Goal: Find contact information: Find contact information

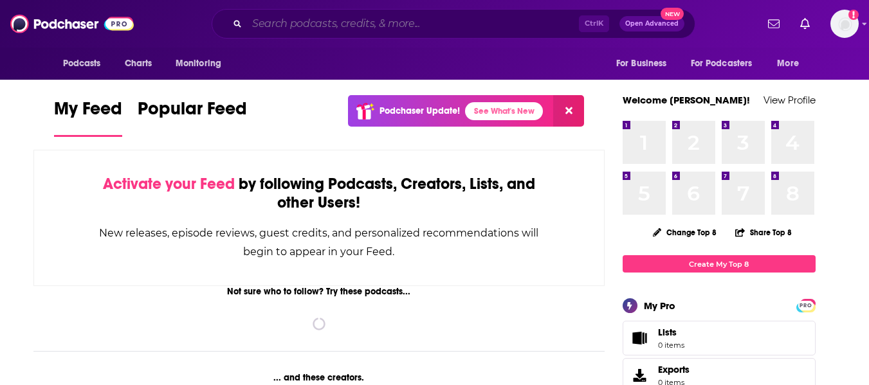
click at [343, 27] on input "Search podcasts, credits, & more..." at bounding box center [413, 24] width 332 height 21
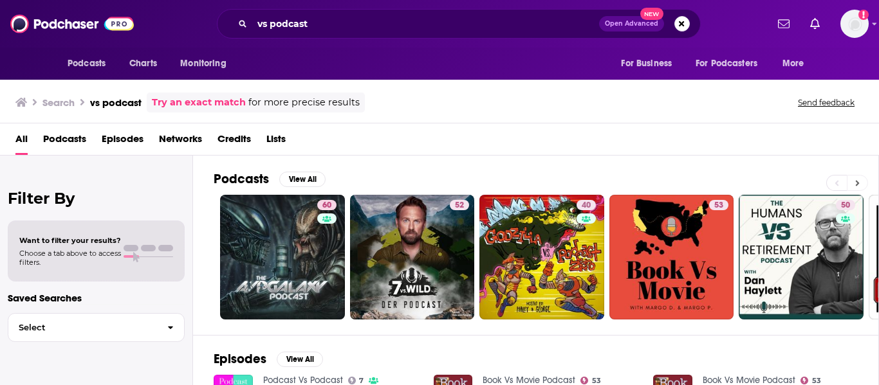
click at [859, 187] on icon at bounding box center [857, 183] width 5 height 9
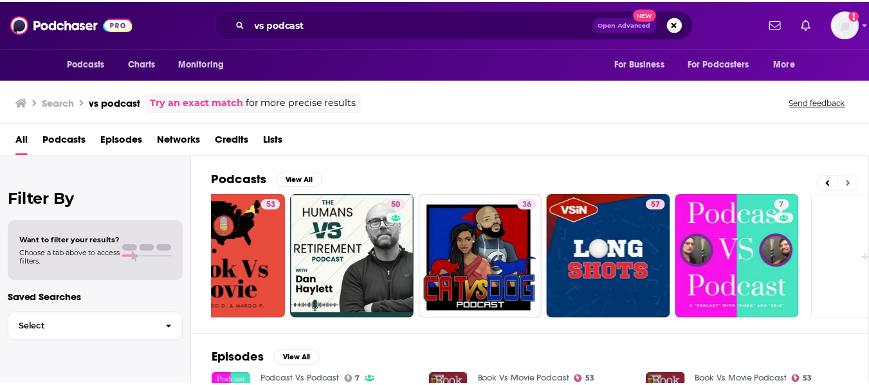
scroll to position [0, 517]
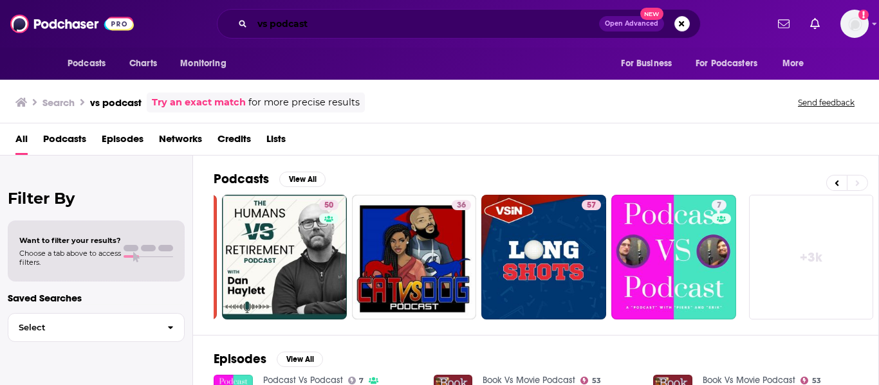
click at [322, 27] on input "vs podcast" at bounding box center [425, 24] width 347 height 21
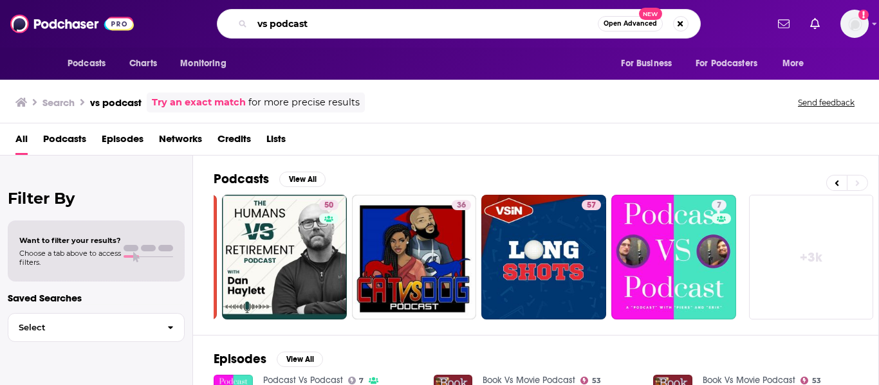
drag, startPoint x: 314, startPoint y: 20, endPoint x: 274, endPoint y: 25, distance: 40.2
click at [274, 25] on input "vs podcast" at bounding box center [425, 24] width 346 height 21
type input "vs poetry foundation"
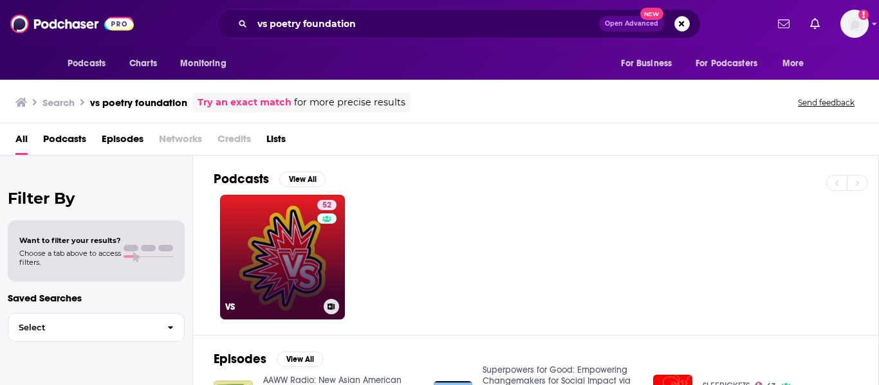
click at [310, 240] on link "52 VS" at bounding box center [282, 257] width 125 height 125
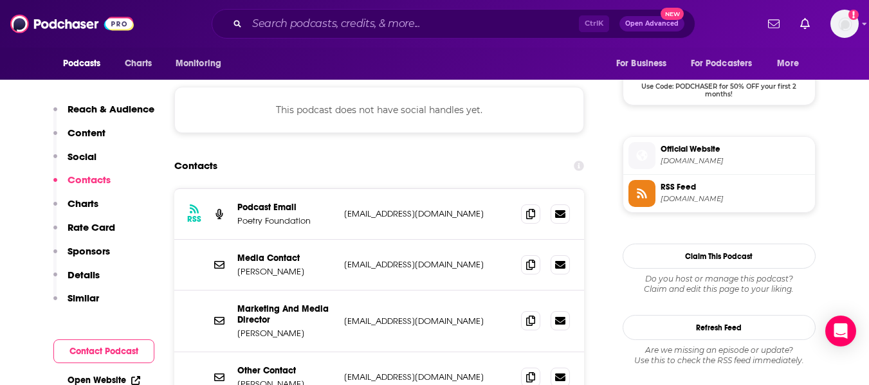
scroll to position [1107, 0]
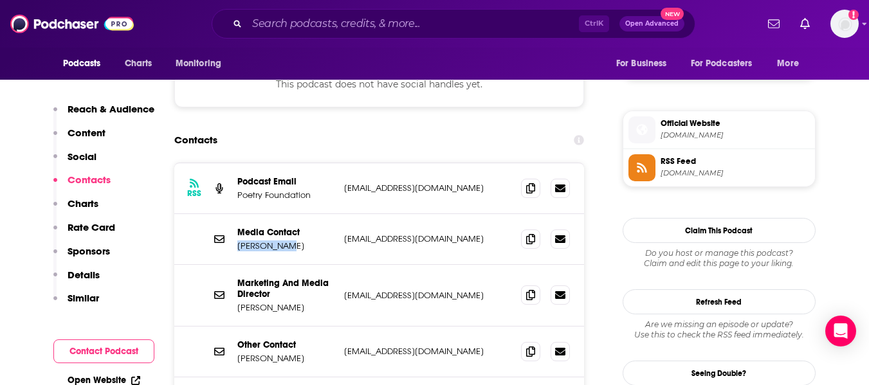
drag, startPoint x: 286, startPoint y: 195, endPoint x: 237, endPoint y: 198, distance: 49.0
click at [237, 241] on p "[PERSON_NAME]" at bounding box center [285, 246] width 97 height 11
copy p "[PERSON_NAME]"
drag, startPoint x: 299, startPoint y: 367, endPoint x: 235, endPoint y: 367, distance: 63.7
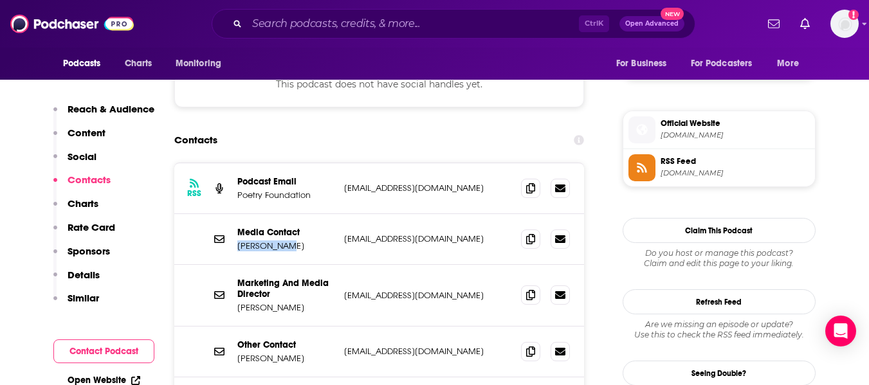
copy p "[PERSON_NAME]"
